Goal: Task Accomplishment & Management: Manage account settings

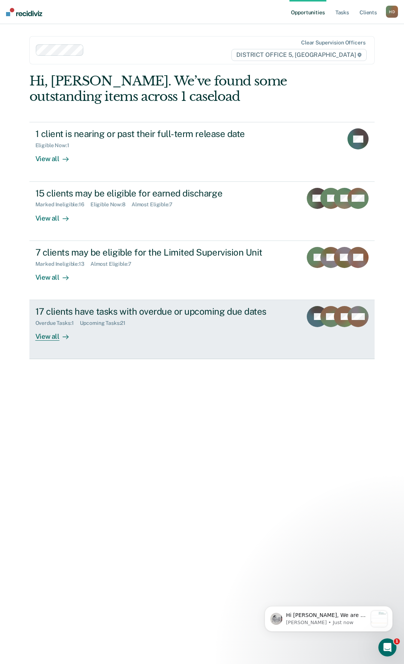
click at [64, 345] on link "17 clients have tasks with overdue or upcoming due dates Overdue Tasks : 1 Upco…" at bounding box center [201, 329] width 345 height 59
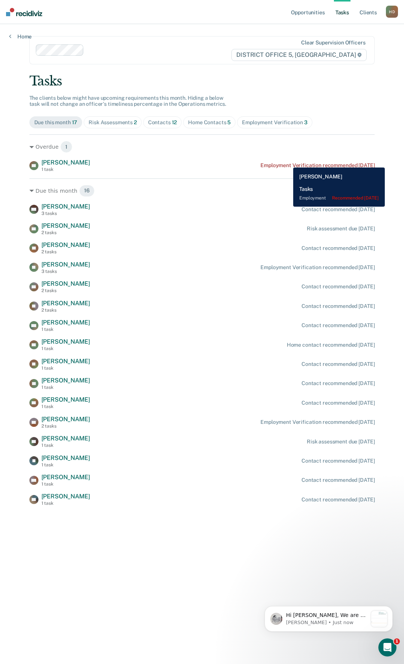
click at [287, 162] on div "ES [PERSON_NAME] 1 task Employment Verification recommended [DATE]" at bounding box center [201, 165] width 345 height 13
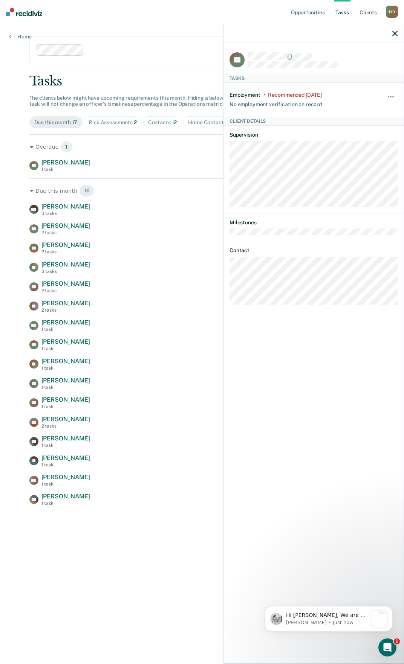
click at [386, 93] on div "Hide from tasks list for... 7 days 30 days 90 days" at bounding box center [390, 100] width 13 height 16
click at [389, 98] on button "button" at bounding box center [390, 100] width 13 height 12
click at [386, 152] on button "90 days" at bounding box center [370, 157] width 54 height 12
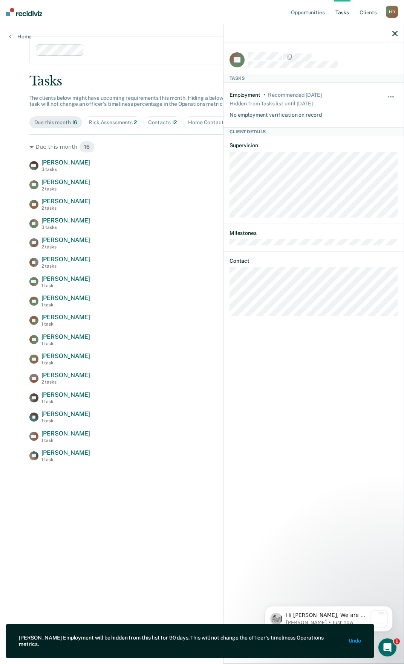
click at [392, 37] on div at bounding box center [313, 33] width 180 height 19
click at [393, 36] on icon "button" at bounding box center [394, 33] width 5 height 5
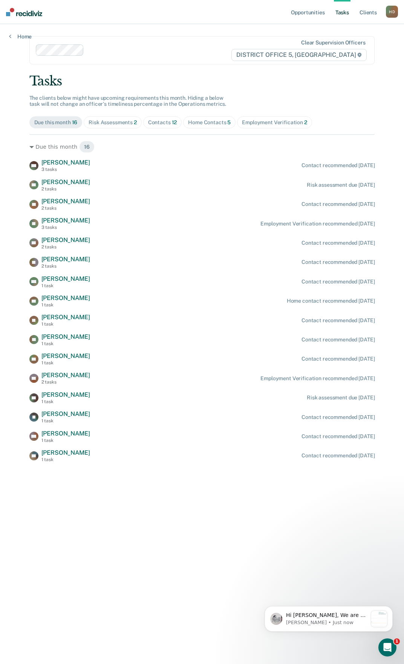
click at [114, 125] on div "Risk Assessments 2" at bounding box center [112, 122] width 48 height 6
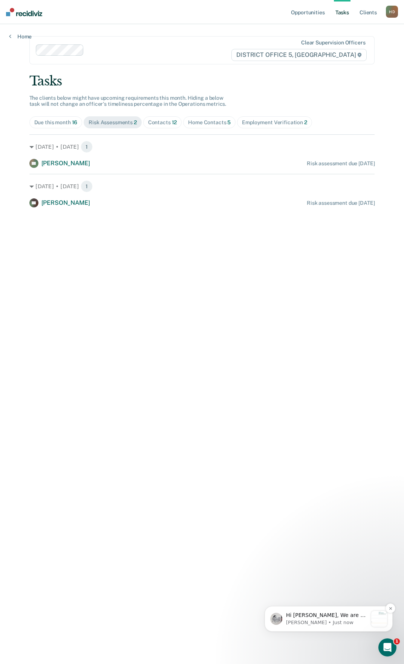
click at [310, 616] on p "Hi [PERSON_NAME], We are so excited to announce a brand new feature: AI case no…" at bounding box center [326, 616] width 81 height 8
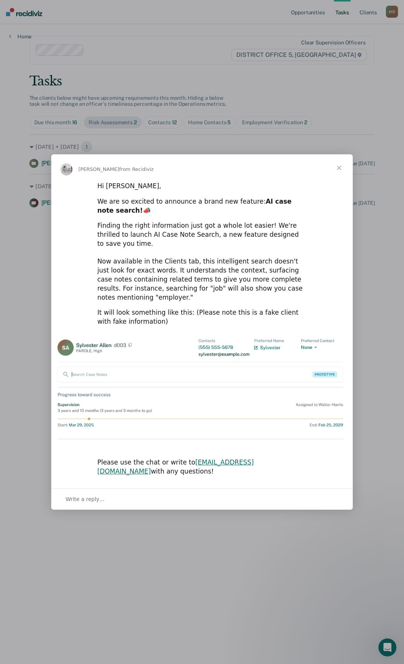
click at [340, 181] on span "Close" at bounding box center [338, 167] width 27 height 27
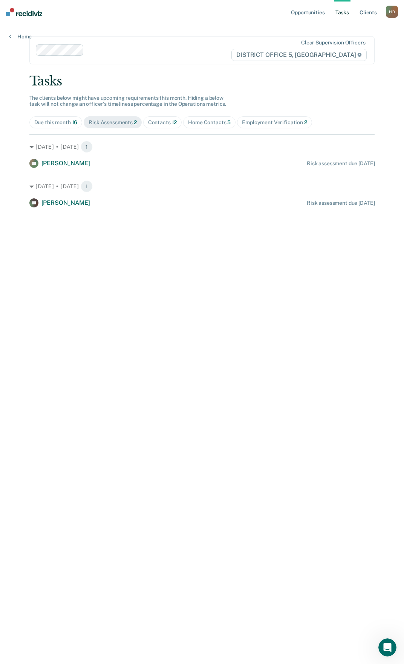
click at [164, 123] on div "Contacts 12" at bounding box center [162, 122] width 29 height 6
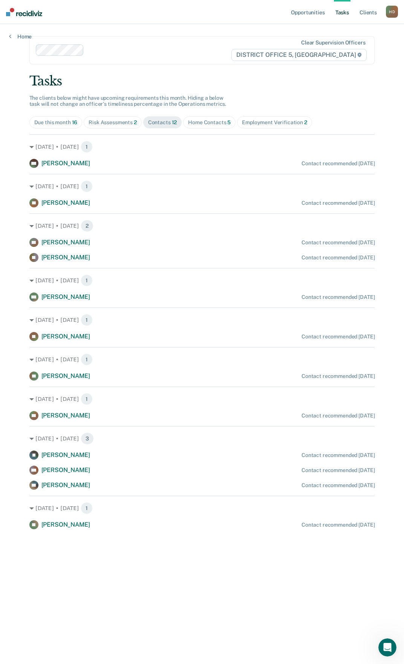
click at [198, 121] on div "Home Contacts 5" at bounding box center [209, 122] width 43 height 6
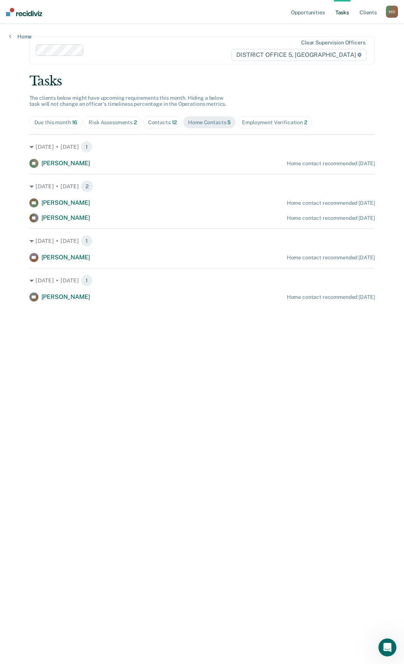
click at [276, 124] on div "Employment Verification 2" at bounding box center [274, 122] width 65 height 6
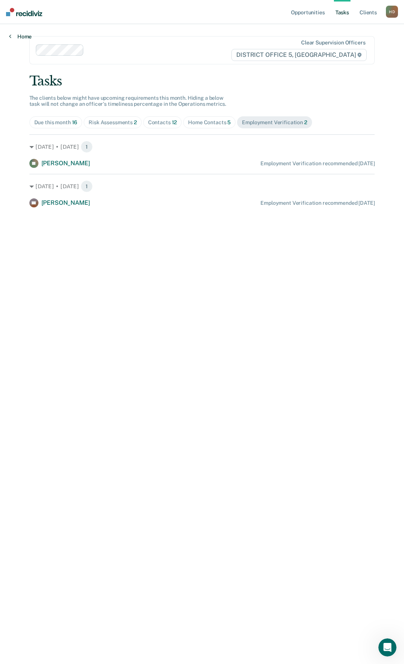
click at [15, 36] on link "Home" at bounding box center [20, 36] width 23 height 7
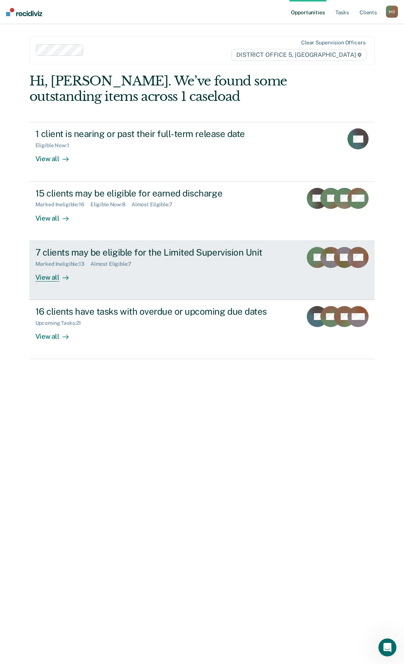
click at [73, 278] on div "View all" at bounding box center [56, 274] width 42 height 15
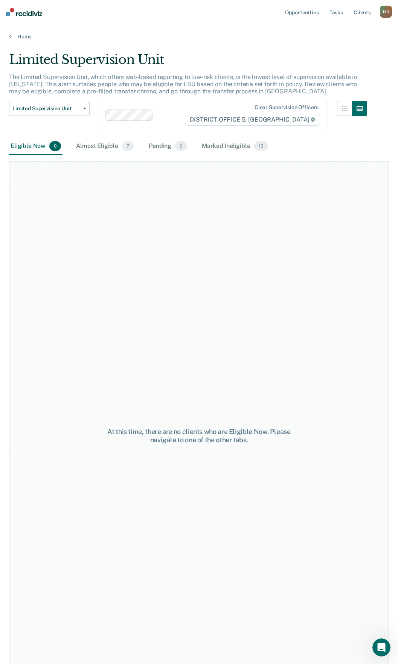
drag, startPoint x: 105, startPoint y: 145, endPoint x: 139, endPoint y: 54, distance: 96.8
click at [105, 145] on div "Almost Eligible 7" at bounding box center [105, 146] width 61 height 17
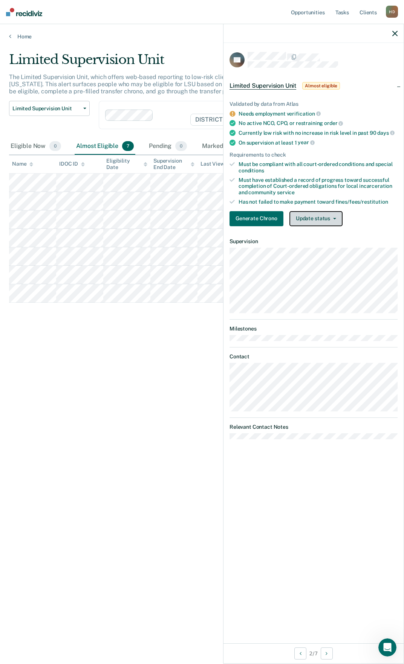
click at [319, 219] on button "Update status" at bounding box center [315, 218] width 53 height 15
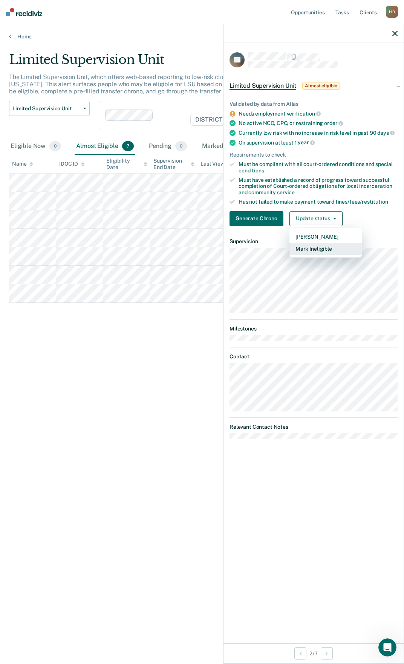
click at [311, 251] on button "Mark Ineligible" at bounding box center [325, 249] width 73 height 12
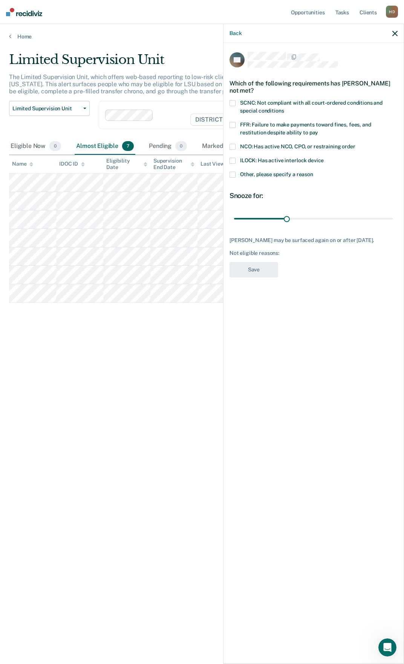
click at [276, 147] on span "NCO: Has active NCO, CPO, or restraining order" at bounding box center [297, 146] width 115 height 6
click at [355, 144] on input "NCO: Has active NCO, CPO, or restraining order" at bounding box center [355, 144] width 0 height 0
drag, startPoint x: 287, startPoint y: 220, endPoint x: 382, endPoint y: 224, distance: 95.7
click at [382, 224] on input "range" at bounding box center [313, 218] width 159 height 13
drag, startPoint x: 383, startPoint y: 220, endPoint x: 398, endPoint y: 219, distance: 15.1
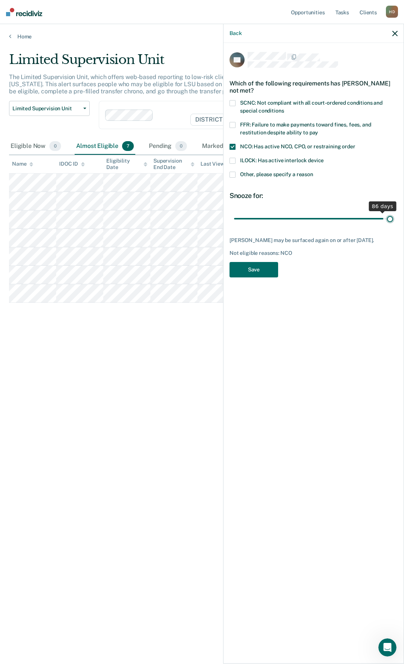
type input "90"
click at [393, 219] on input "range" at bounding box center [313, 218] width 159 height 13
click at [251, 268] on button "Save" at bounding box center [253, 269] width 49 height 15
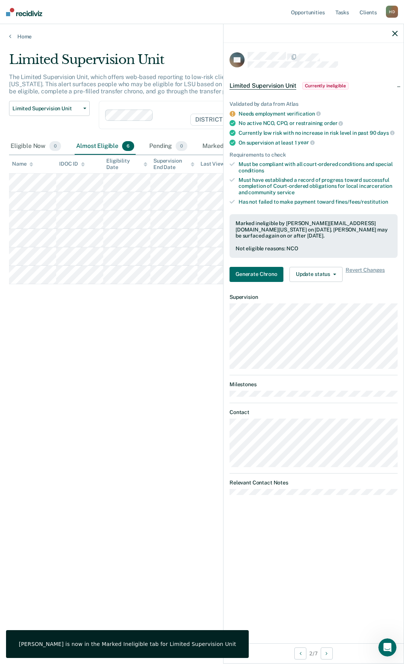
click at [391, 38] on div at bounding box center [313, 33] width 180 height 19
click at [393, 35] on icon "button" at bounding box center [394, 33] width 5 height 5
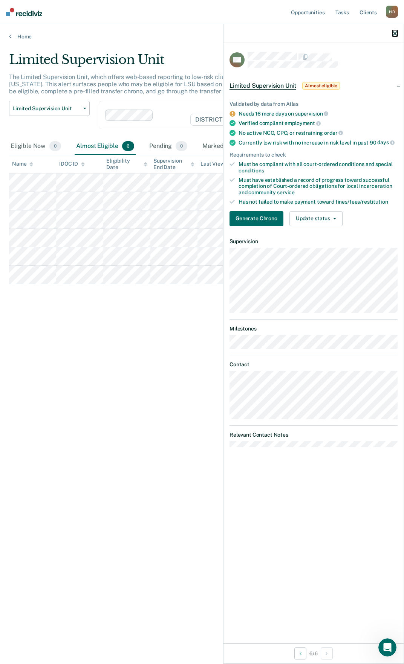
click at [393, 34] on icon "button" at bounding box center [394, 33] width 5 height 5
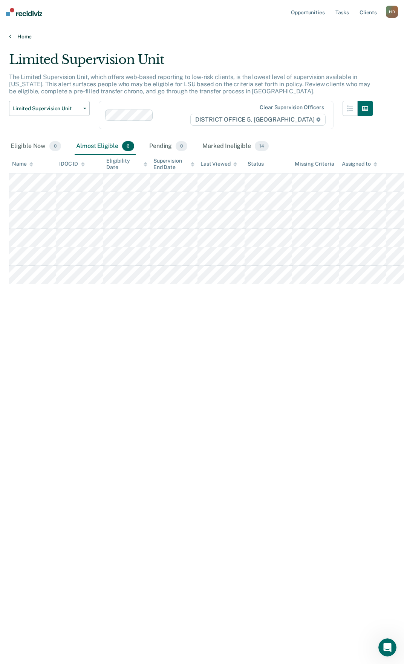
click at [25, 36] on link "Home" at bounding box center [202, 36] width 386 height 7
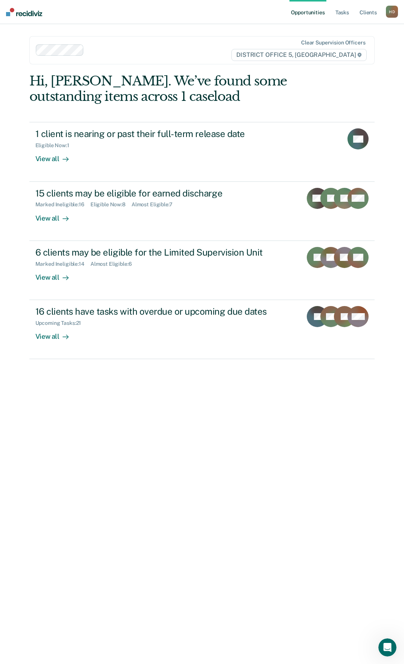
click at [225, 451] on div "Hi, [PERSON_NAME]. We’ve found some outstanding items across 1 caseload 1 clien…" at bounding box center [201, 363] width 345 height 580
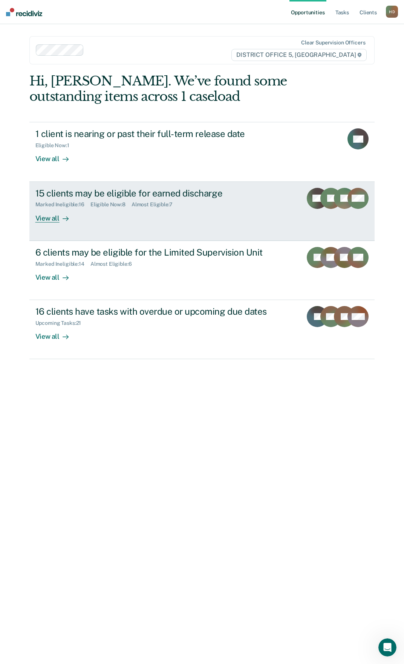
click at [42, 218] on div "View all" at bounding box center [56, 215] width 42 height 15
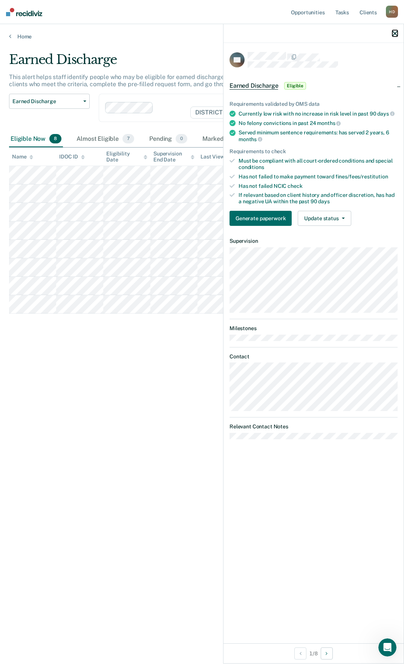
click at [396, 31] on icon "button" at bounding box center [394, 33] width 5 height 5
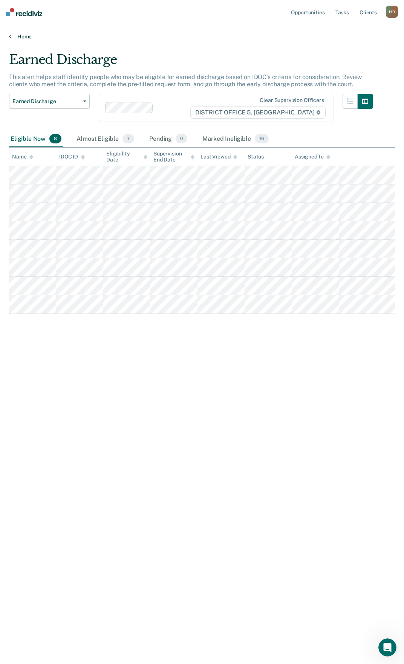
click at [32, 37] on link "Home" at bounding box center [202, 36] width 386 height 7
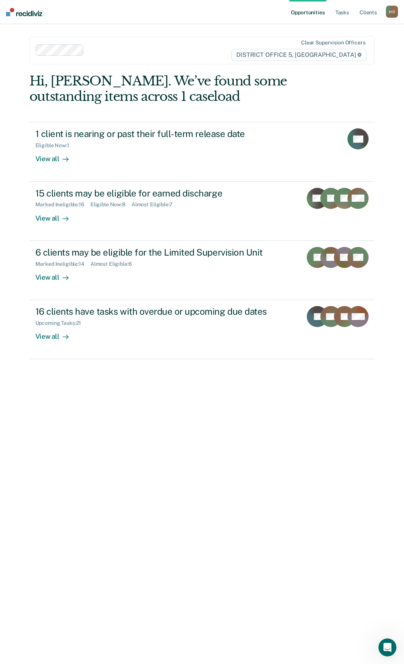
click at [112, 426] on div "Hi, [PERSON_NAME]. We’ve found some outstanding items across 1 caseload 1 clien…" at bounding box center [201, 363] width 345 height 580
click at [163, 550] on div "Hi, [PERSON_NAME]. We’ve found some outstanding items across 1 caseload 1 clien…" at bounding box center [201, 363] width 345 height 580
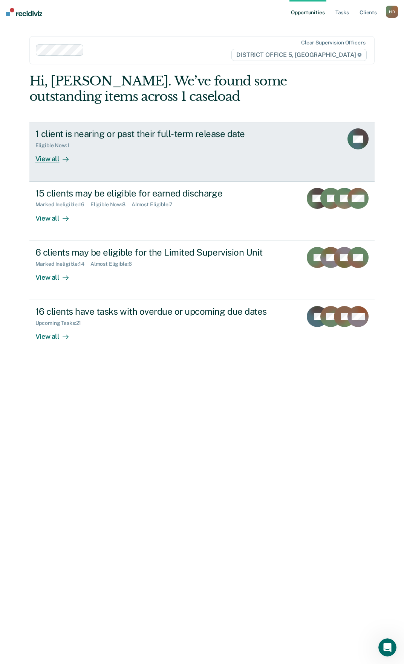
click at [48, 160] on div "View all" at bounding box center [56, 156] width 42 height 15
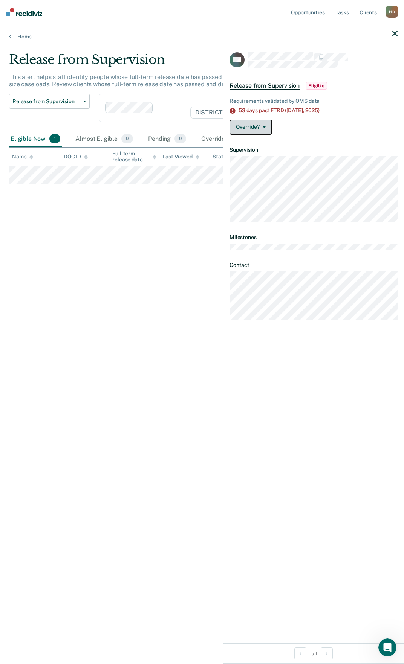
click at [259, 126] on span "button" at bounding box center [262, 127] width 6 height 2
click at [261, 155] on button "[PERSON_NAME]" at bounding box center [265, 157] width 73 height 12
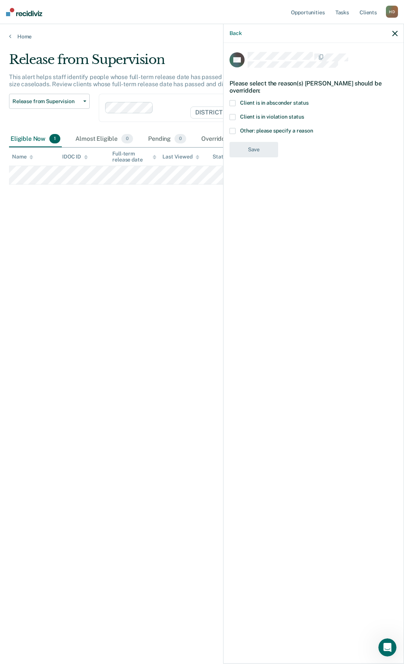
click at [280, 131] on span "Other: please specify a reason" at bounding box center [276, 131] width 73 height 6
click at [313, 128] on input "Other: please specify a reason" at bounding box center [313, 128] width 0 height 0
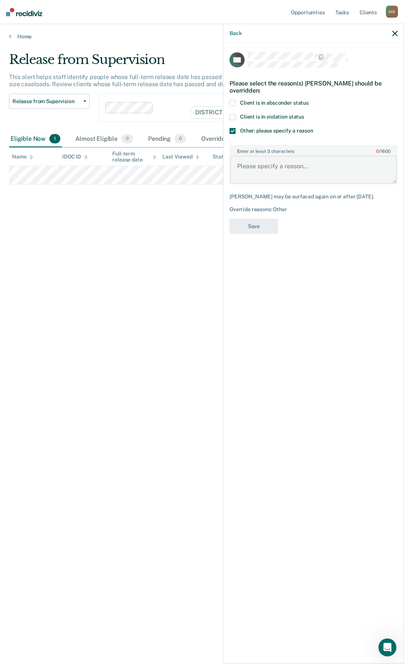
click at [276, 171] on textarea "Enter at least 3 characters 0 / 1600" at bounding box center [313, 170] width 166 height 28
type textarea "Client's supervision was extended"
click at [268, 228] on button "Save" at bounding box center [253, 226] width 49 height 15
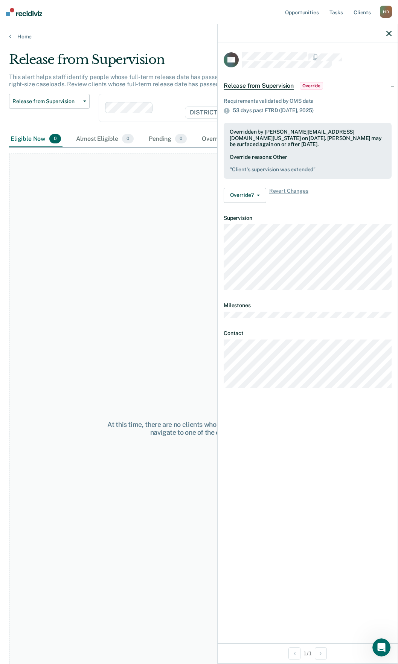
click at [386, 35] on div at bounding box center [308, 33] width 180 height 19
click at [389, 32] on icon "button" at bounding box center [388, 33] width 5 height 5
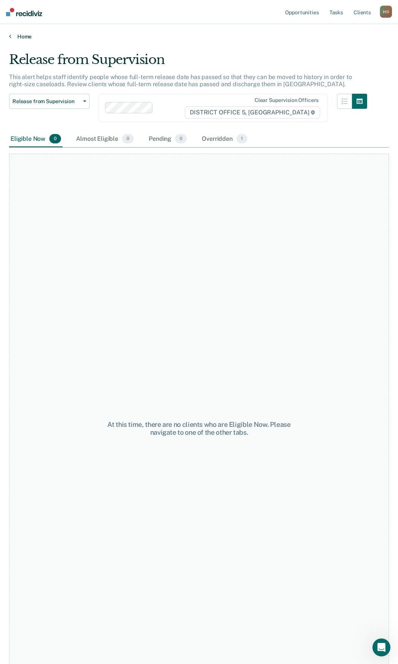
click at [26, 37] on link "Home" at bounding box center [199, 36] width 380 height 7
